Goal: Task Accomplishment & Management: Complete application form

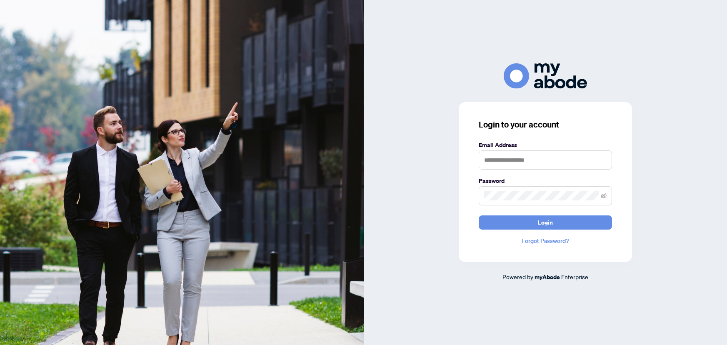
type input "**********"
click at [531, 221] on button "Login" at bounding box center [545, 222] width 133 height 14
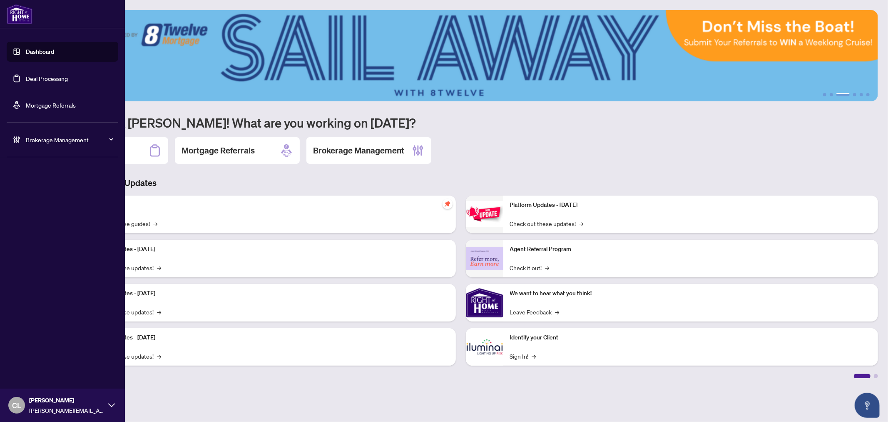
click at [45, 75] on link "Deal Processing" at bounding box center [47, 78] width 42 height 7
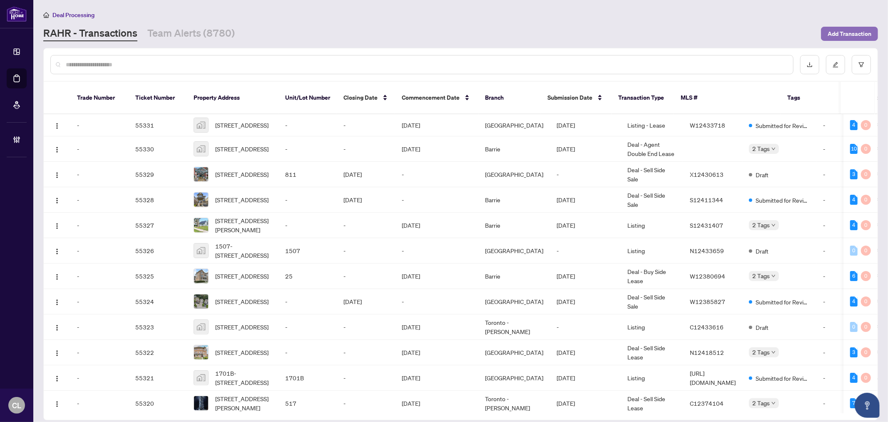
click at [852, 30] on span "Add Transaction" at bounding box center [850, 33] width 44 height 13
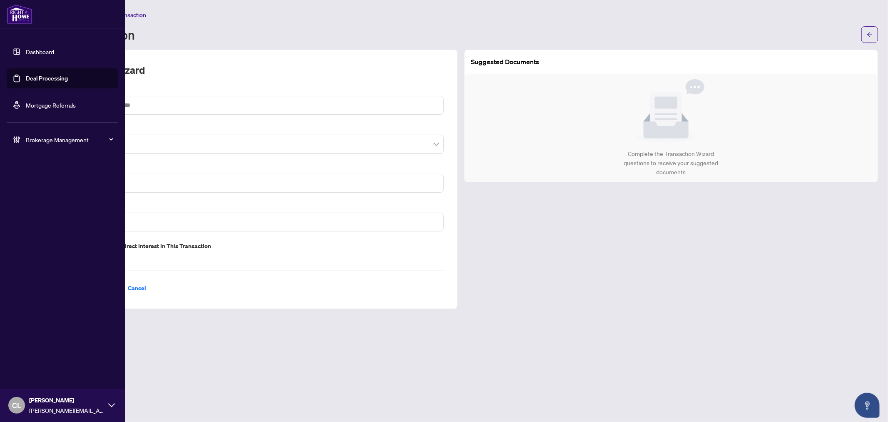
click at [47, 77] on link "Deal Processing" at bounding box center [47, 78] width 42 height 7
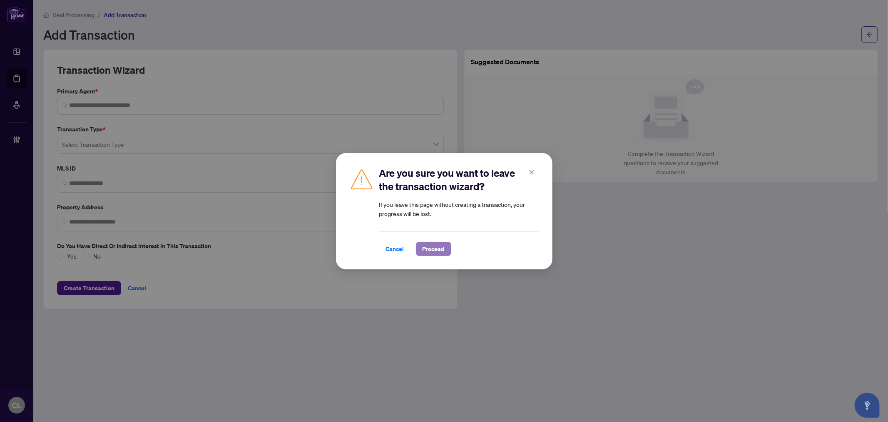
click at [436, 246] on span "Proceed" at bounding box center [434, 248] width 22 height 13
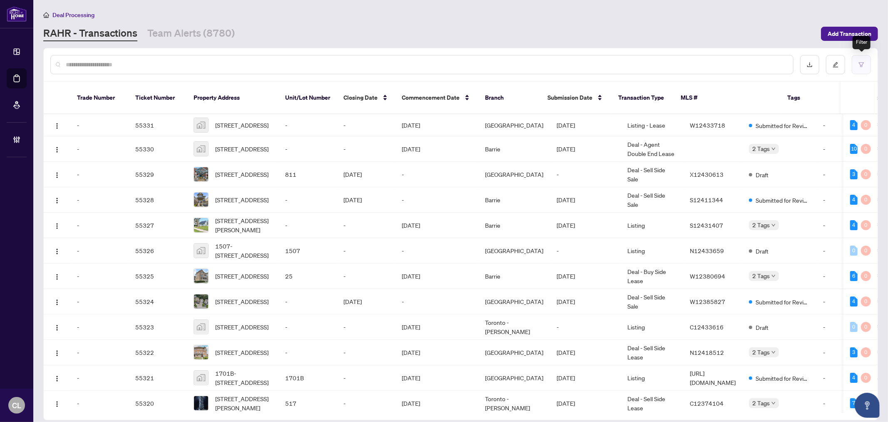
click at [860, 57] on button "button" at bounding box center [861, 64] width 19 height 19
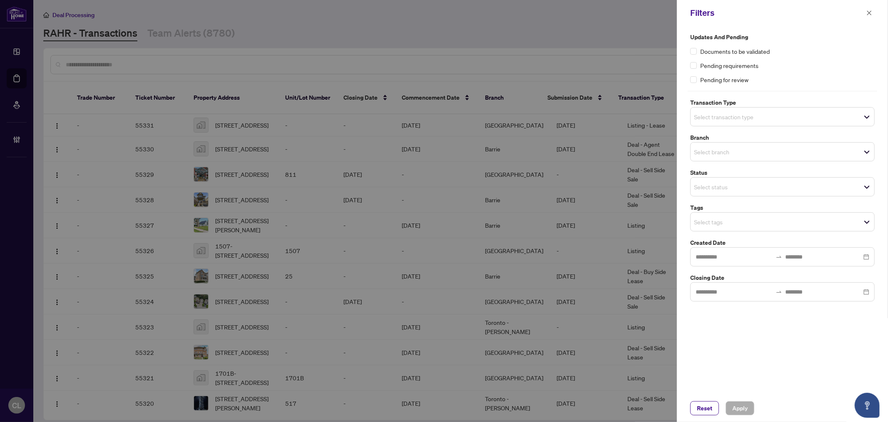
click at [705, 107] on div "Select transaction type" at bounding box center [783, 116] width 185 height 19
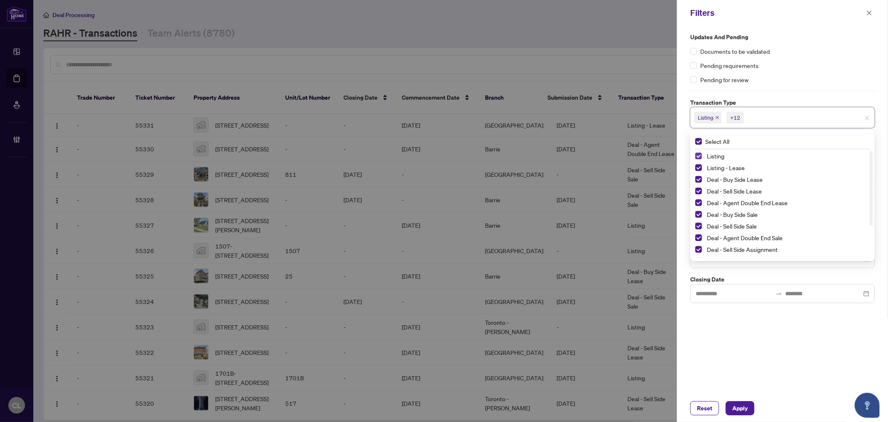
drag, startPoint x: 701, startPoint y: 151, endPoint x: 700, endPoint y: 155, distance: 4.2
click at [700, 155] on div "Listing" at bounding box center [783, 156] width 175 height 10
drag, startPoint x: 699, startPoint y: 157, endPoint x: 701, endPoint y: 163, distance: 6.2
click at [701, 161] on div "Listing" at bounding box center [783, 156] width 175 height 10
click at [701, 167] on span "Select Listing - Lease" at bounding box center [699, 167] width 7 height 7
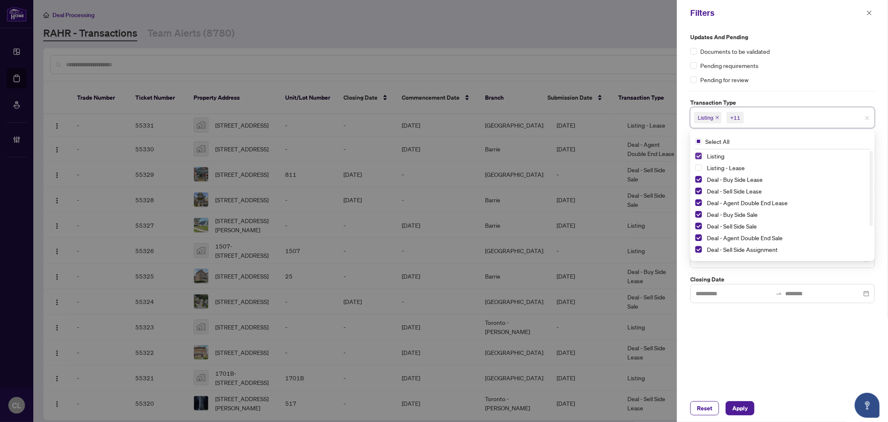
click at [698, 157] on span "Select Listing" at bounding box center [699, 155] width 7 height 7
drag, startPoint x: 872, startPoint y: 182, endPoint x: 871, endPoint y: 231, distance: 49.2
click at [872, 236] on div at bounding box center [871, 219] width 3 height 75
click at [698, 230] on span "Select Deal - Referral Lease" at bounding box center [699, 228] width 7 height 7
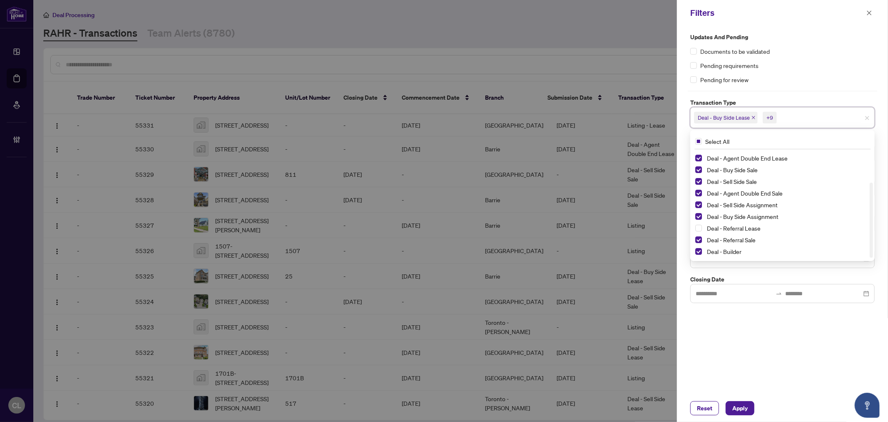
click at [698, 235] on div "Deal - Referral Sale" at bounding box center [783, 239] width 175 height 10
drag, startPoint x: 698, startPoint y: 239, endPoint x: 698, endPoint y: 244, distance: 5.0
click at [698, 240] on span "Select Deal - Referral Sale" at bounding box center [699, 239] width 7 height 7
click at [699, 250] on span "Select Deal - Builder" at bounding box center [699, 251] width 7 height 7
click at [639, 68] on div at bounding box center [444, 211] width 888 height 422
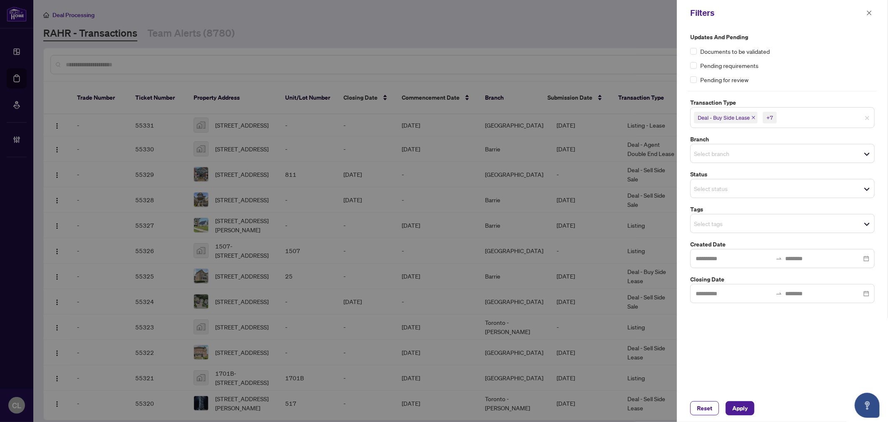
click at [704, 152] on input "search" at bounding box center [723, 153] width 58 height 10
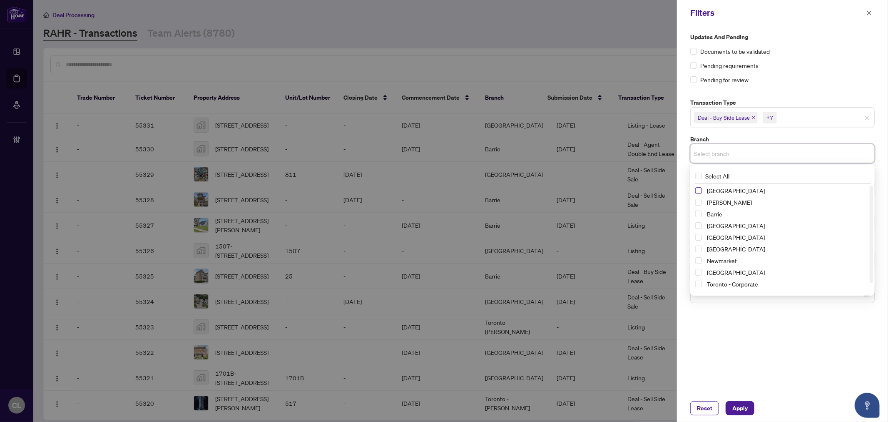
click at [697, 191] on span "Select Richmond Hill" at bounding box center [699, 190] width 7 height 7
click at [698, 205] on span "Select Vaughan" at bounding box center [699, 204] width 7 height 7
click at [697, 216] on span "Select Barrie" at bounding box center [699, 215] width 7 height 7
drag, startPoint x: 700, startPoint y: 237, endPoint x: 698, endPoint y: 266, distance: 29.2
click at [700, 237] on span "Select Durham" at bounding box center [699, 239] width 7 height 7
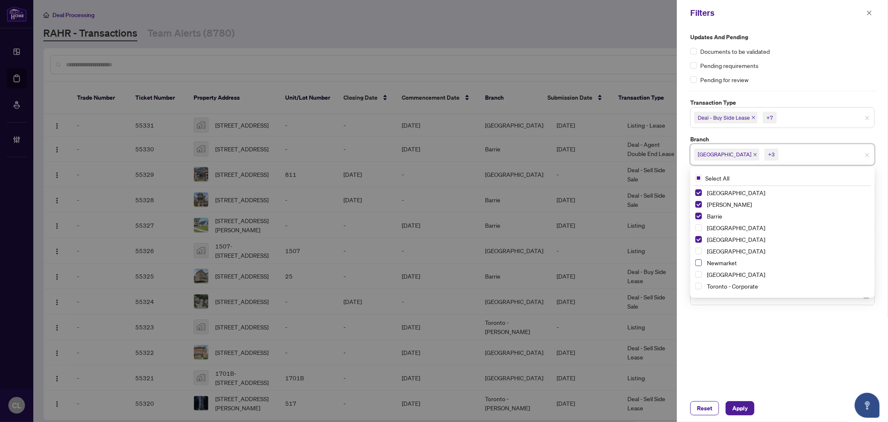
click at [696, 261] on span "Select Newmarket" at bounding box center [699, 262] width 7 height 7
click at [700, 274] on span "Select Ottawa" at bounding box center [699, 274] width 7 height 7
click at [649, 51] on div at bounding box center [444, 211] width 888 height 422
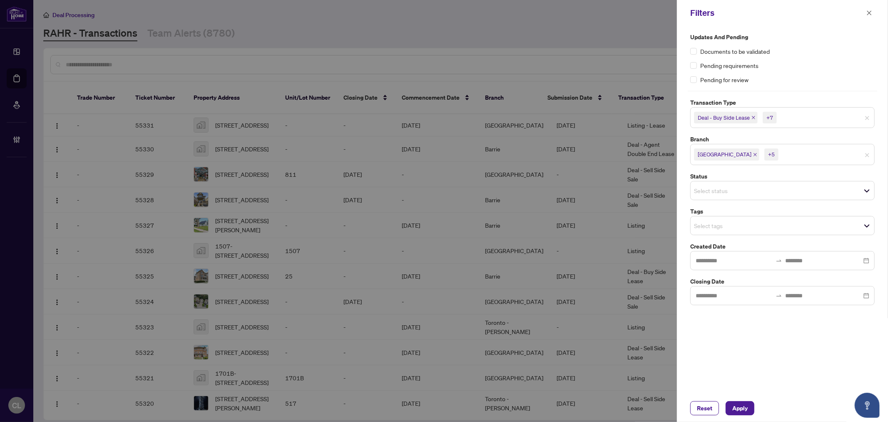
click at [707, 189] on input "search" at bounding box center [723, 190] width 58 height 10
click at [639, 53] on div at bounding box center [444, 211] width 888 height 422
click at [718, 220] on input "search" at bounding box center [723, 225] width 58 height 10
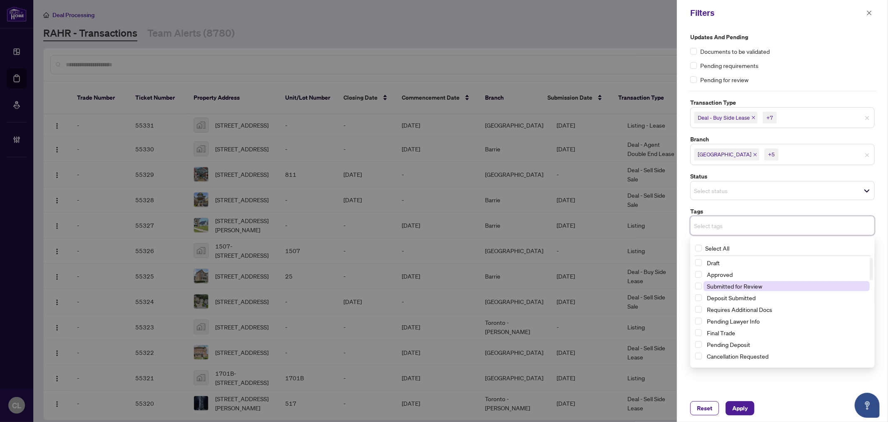
click at [759, 285] on span "Submitted for Review" at bounding box center [734, 285] width 55 height 7
click at [746, 407] on span "Apply" at bounding box center [740, 407] width 15 height 13
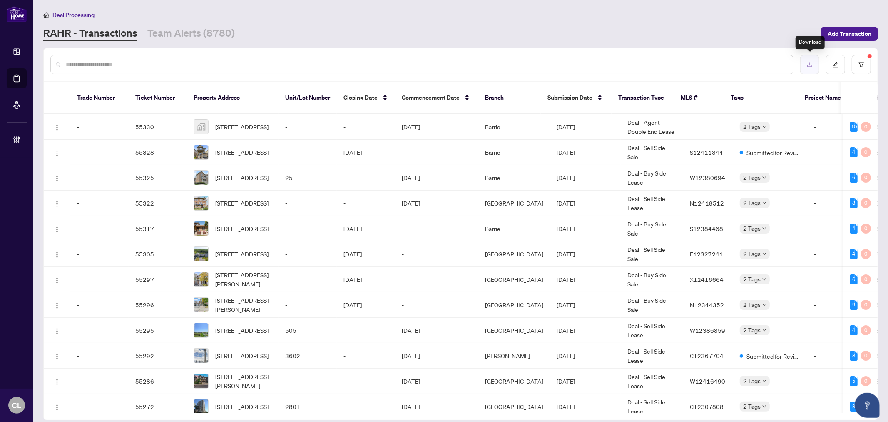
click at [804, 62] on button "button" at bounding box center [810, 64] width 19 height 19
click at [864, 60] on button "button" at bounding box center [861, 64] width 19 height 19
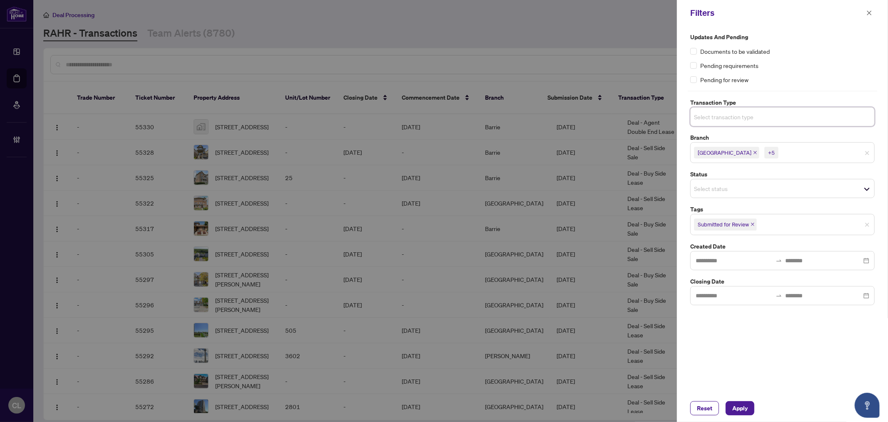
click at [717, 121] on input "search" at bounding box center [723, 117] width 58 height 10
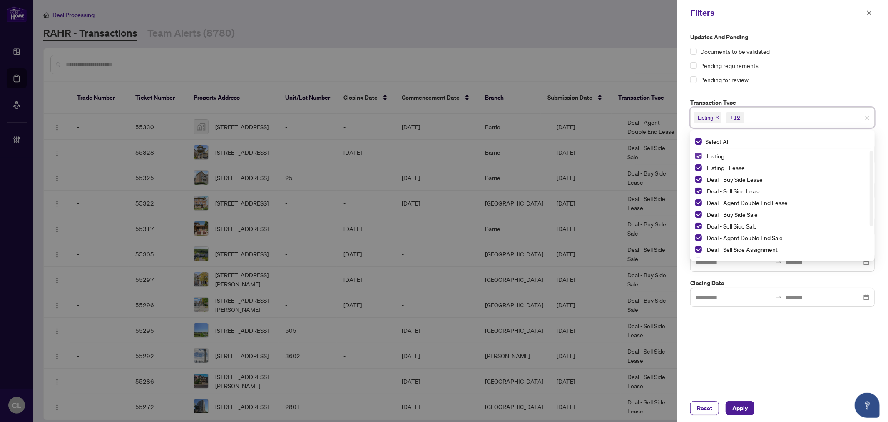
click at [699, 155] on span "Select Listing" at bounding box center [699, 155] width 7 height 7
click at [701, 167] on span "Select Listing - Lease" at bounding box center [699, 167] width 7 height 7
click at [631, 30] on div at bounding box center [444, 211] width 888 height 422
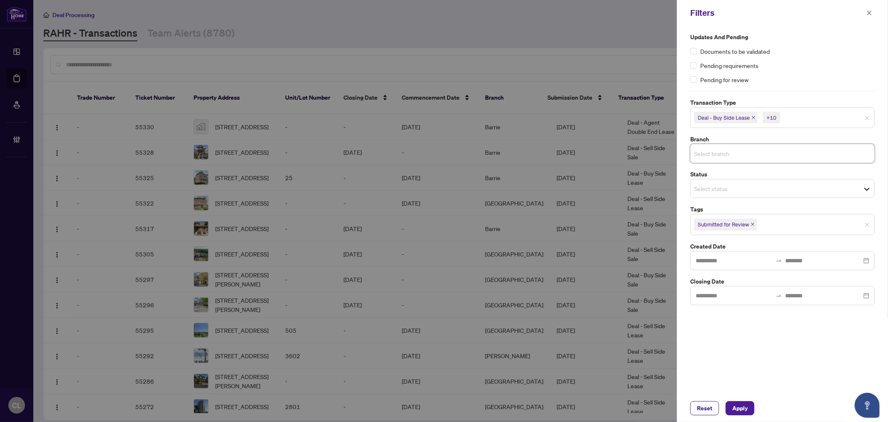
click at [775, 157] on span "Select branch" at bounding box center [783, 153] width 184 height 12
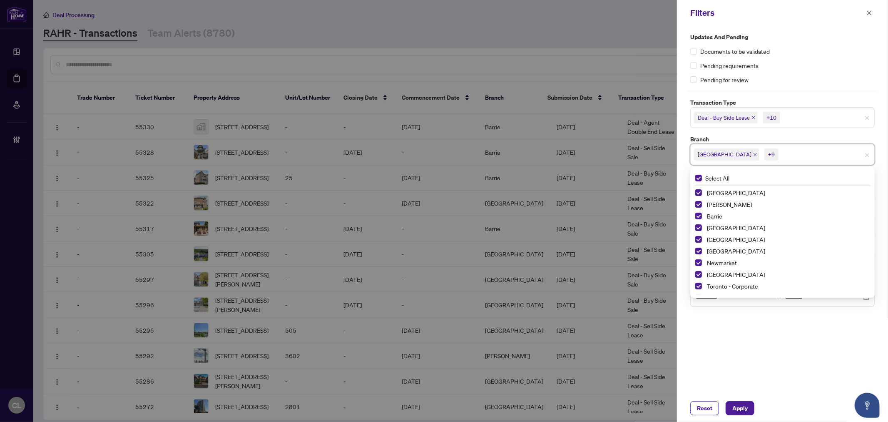
click at [577, 41] on div at bounding box center [444, 211] width 888 height 422
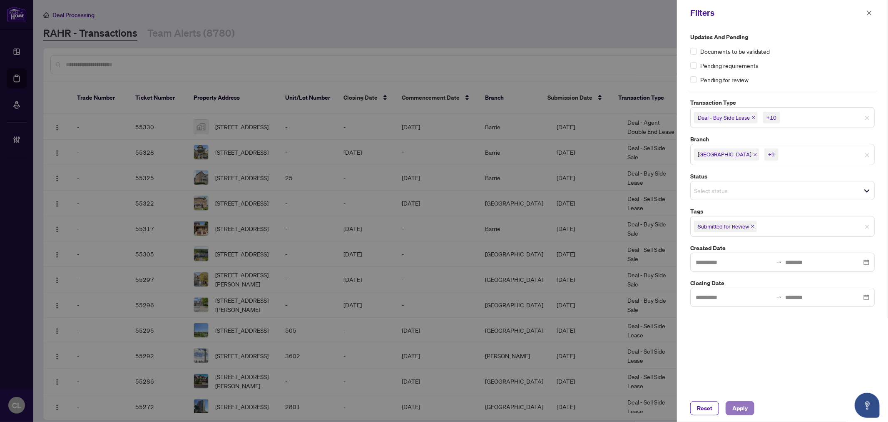
click at [743, 405] on span "Apply" at bounding box center [740, 407] width 15 height 13
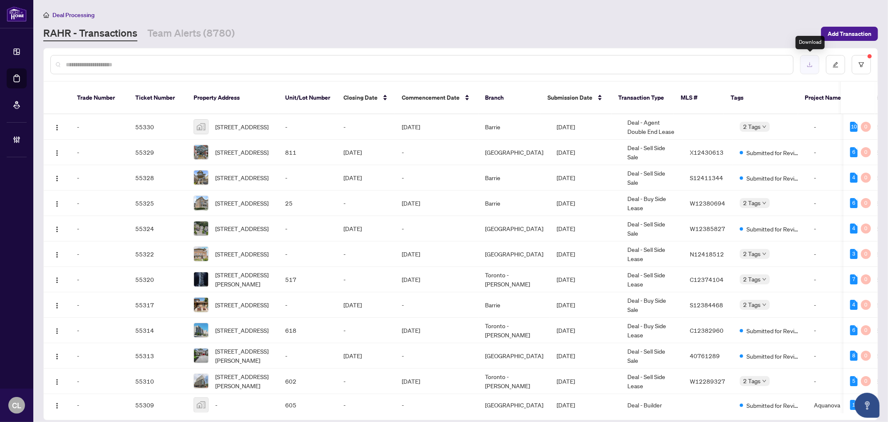
click at [809, 57] on button "button" at bounding box center [810, 64] width 19 height 19
